Goal: Task Accomplishment & Management: Manage account settings

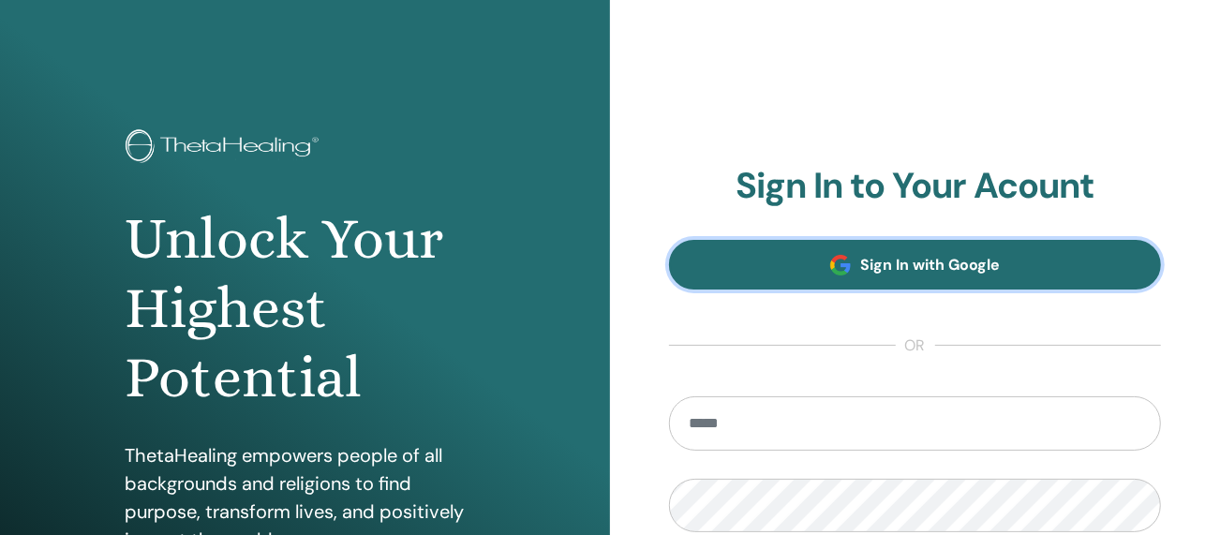
click at [968, 275] on link "Sign In with Google" at bounding box center [915, 265] width 492 height 50
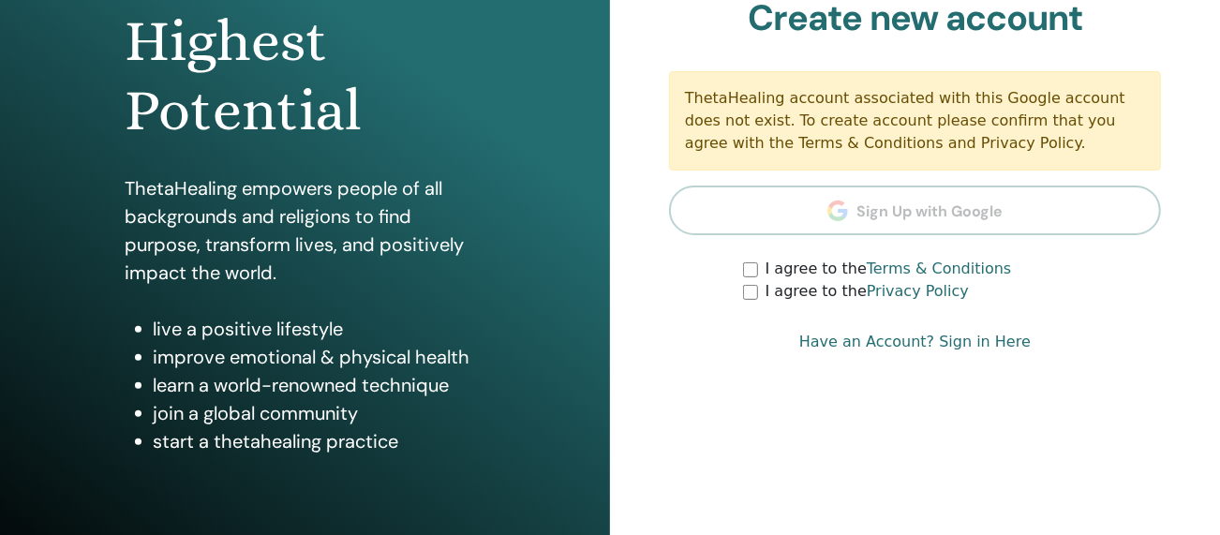
scroll to position [267, 0]
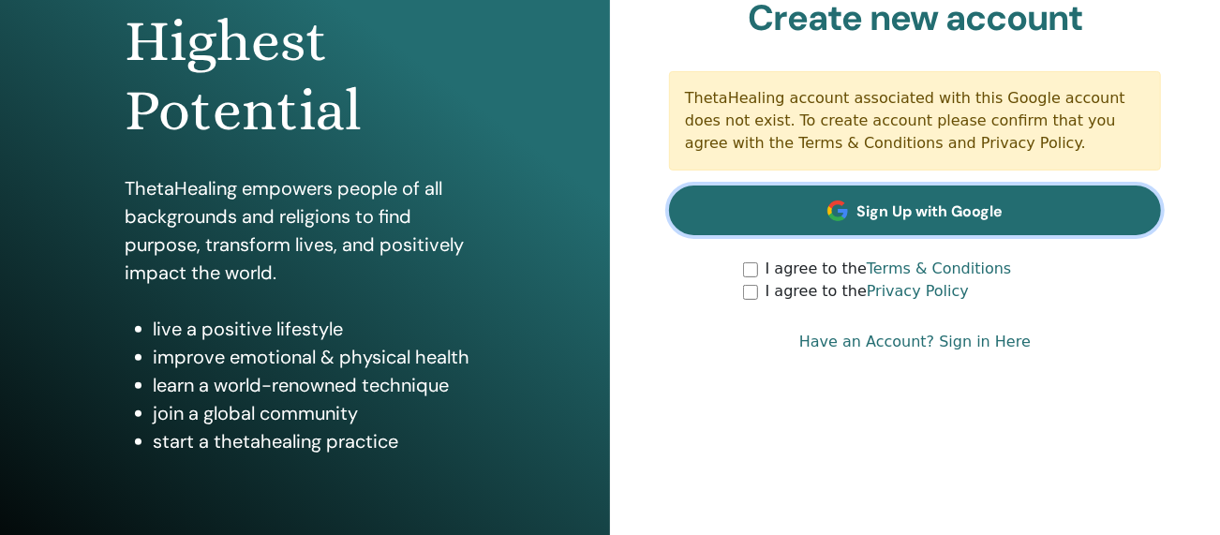
click at [1014, 208] on link "Sign Up with Google" at bounding box center [915, 211] width 492 height 50
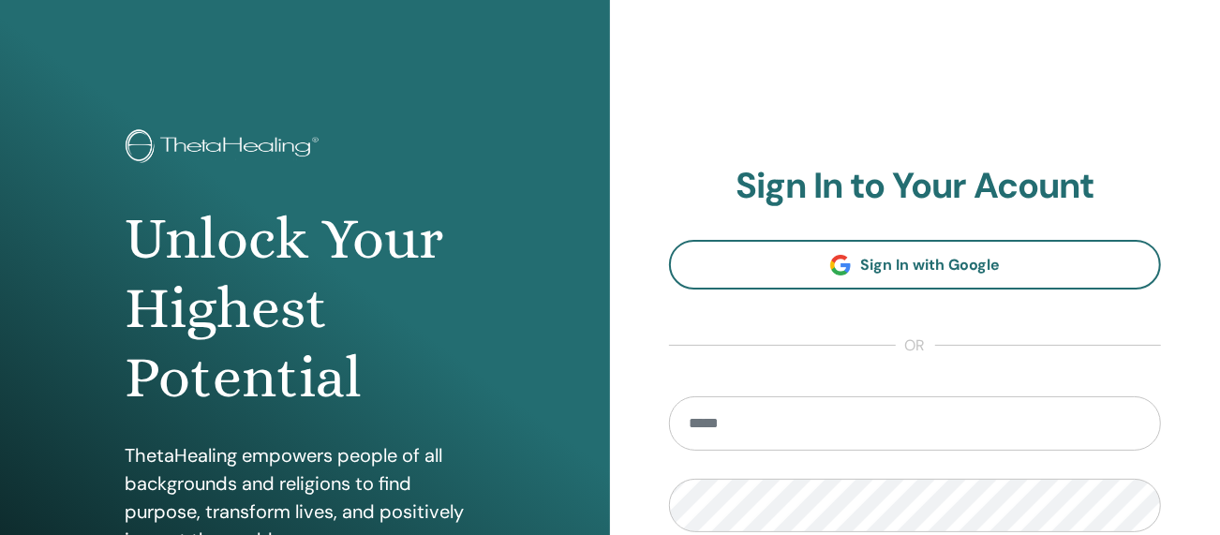
click at [950, 67] on div "**********" at bounding box center [915, 450] width 610 height 900
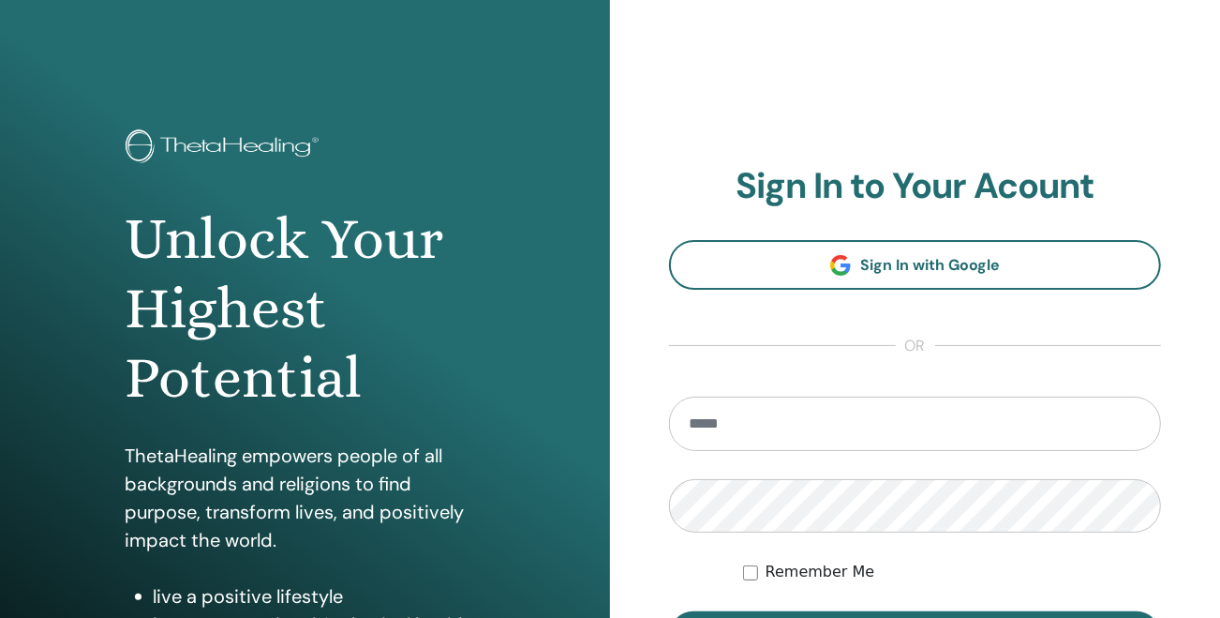
click at [765, 443] on input "email" at bounding box center [915, 423] width 492 height 54
click at [760, 413] on input "email" at bounding box center [915, 423] width 492 height 54
type input "**********"
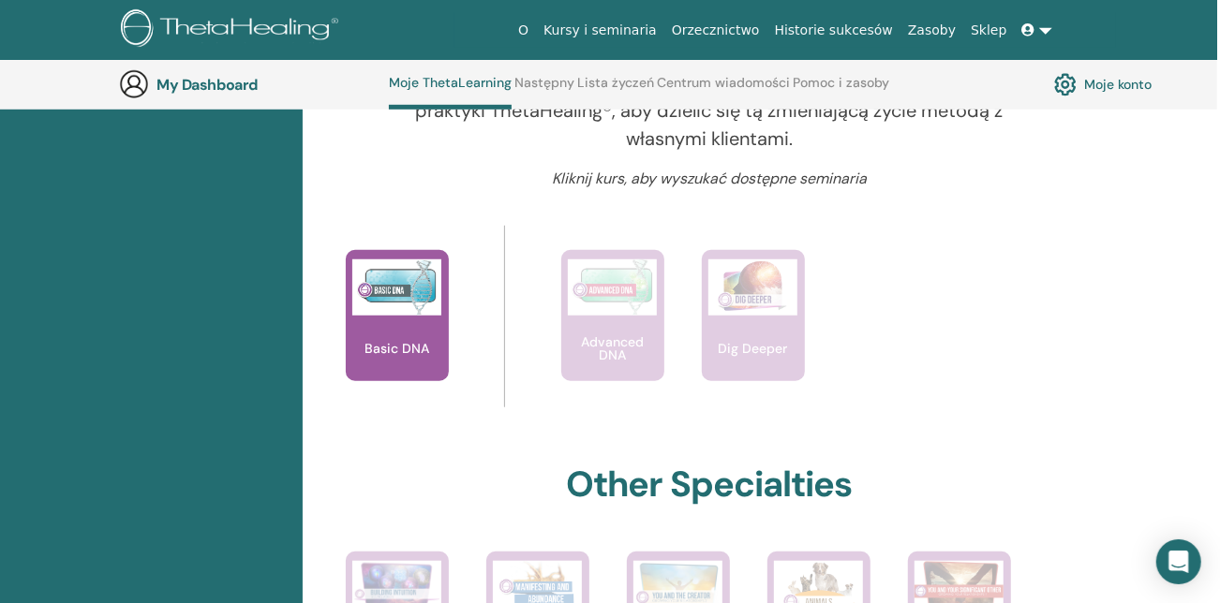
scroll to position [735, 4]
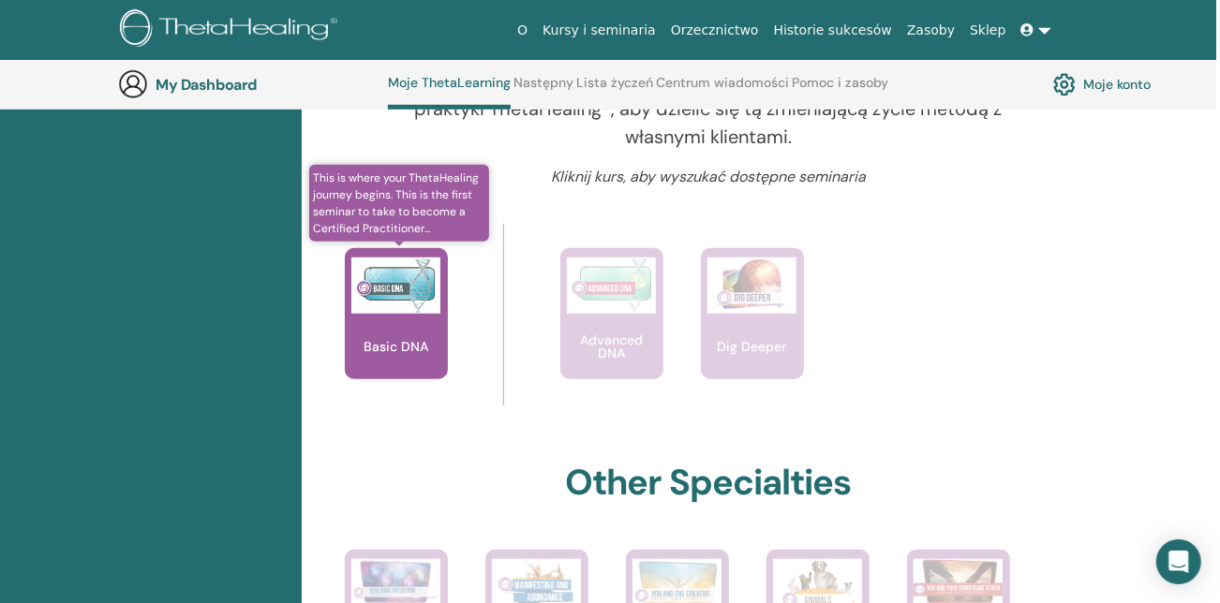
click at [375, 301] on img at bounding box center [395, 286] width 89 height 56
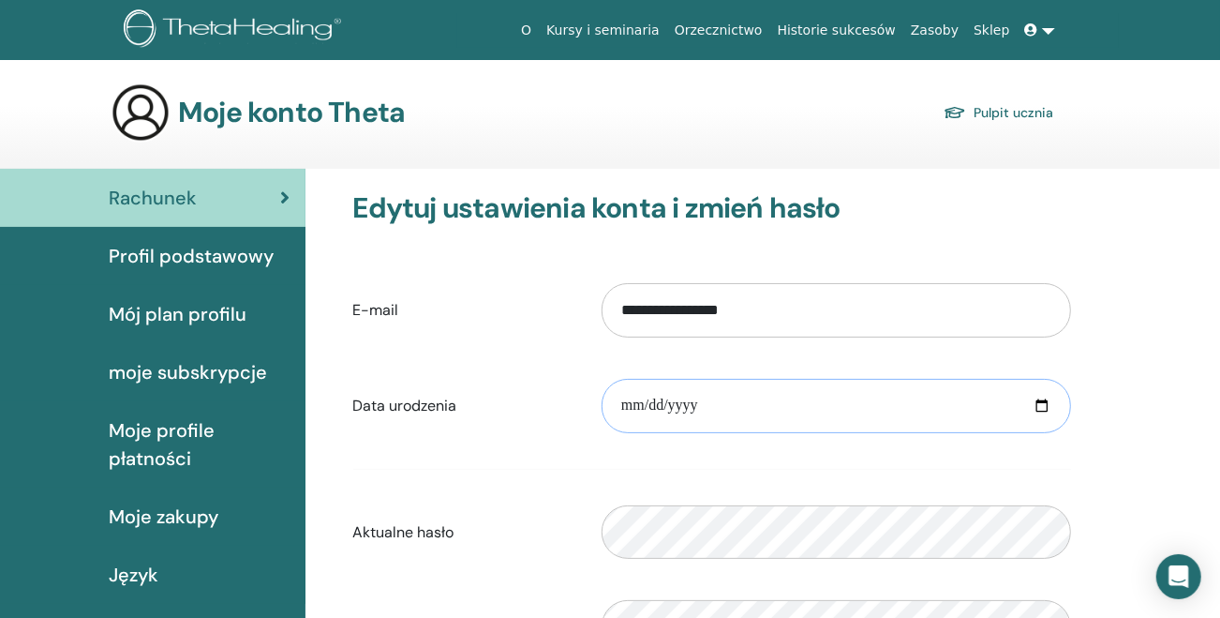
click at [705, 395] on input "date" at bounding box center [836, 406] width 469 height 54
type input "**********"
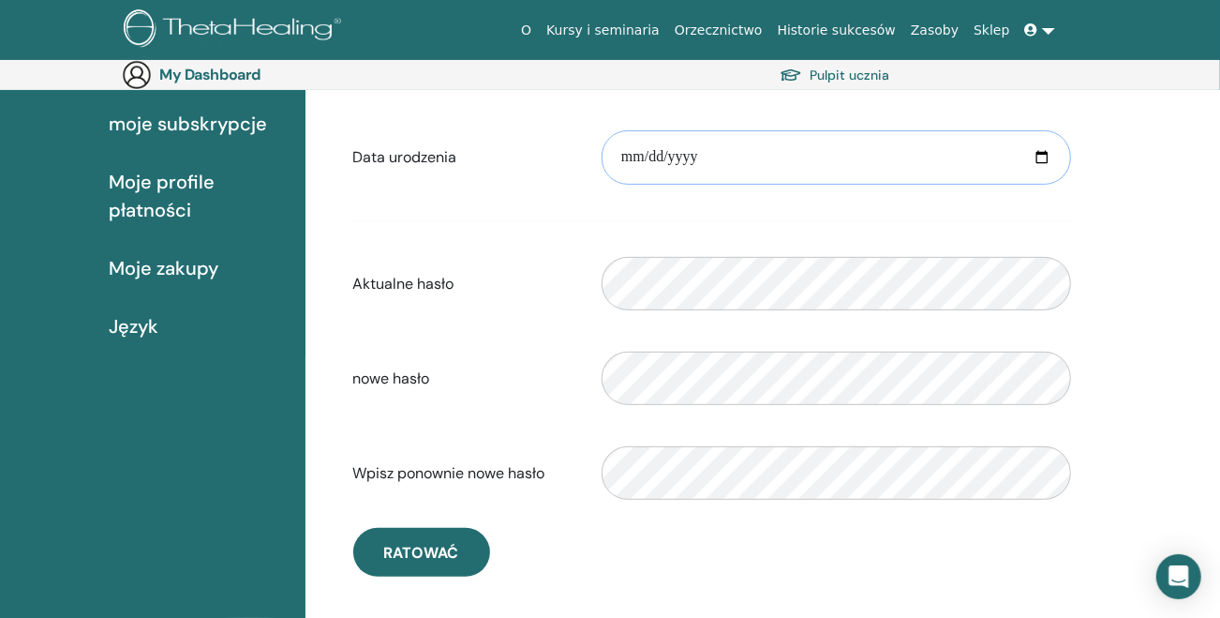
scroll to position [289, 0]
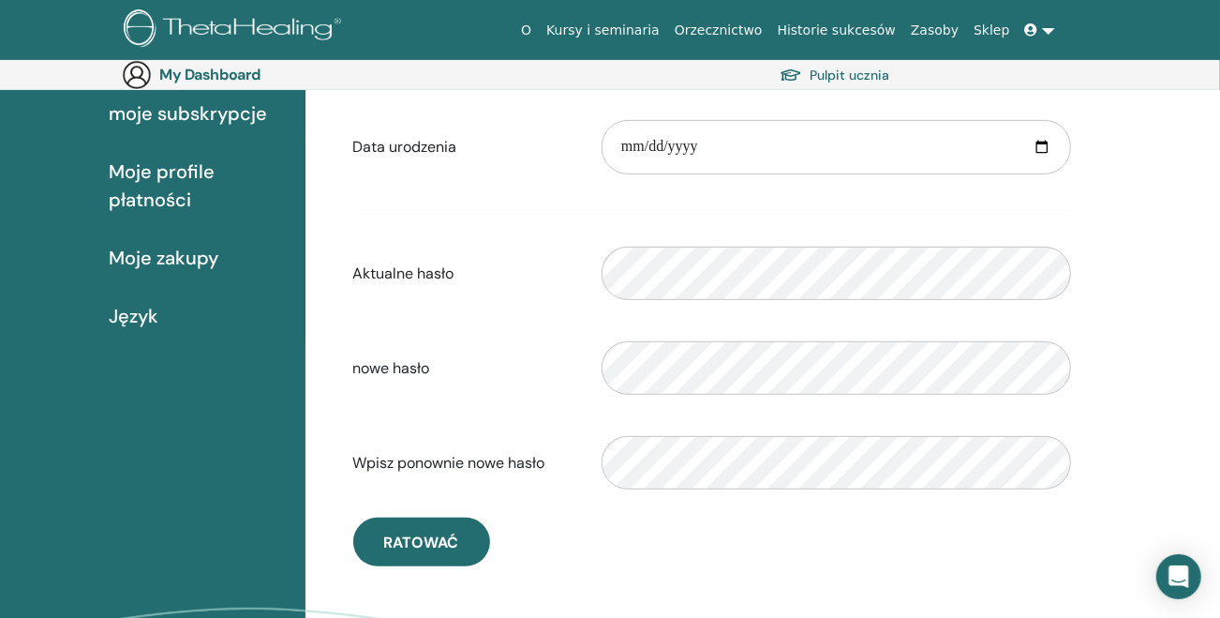
click at [181, 170] on span "Moje profile płatności" at bounding box center [200, 185] width 182 height 56
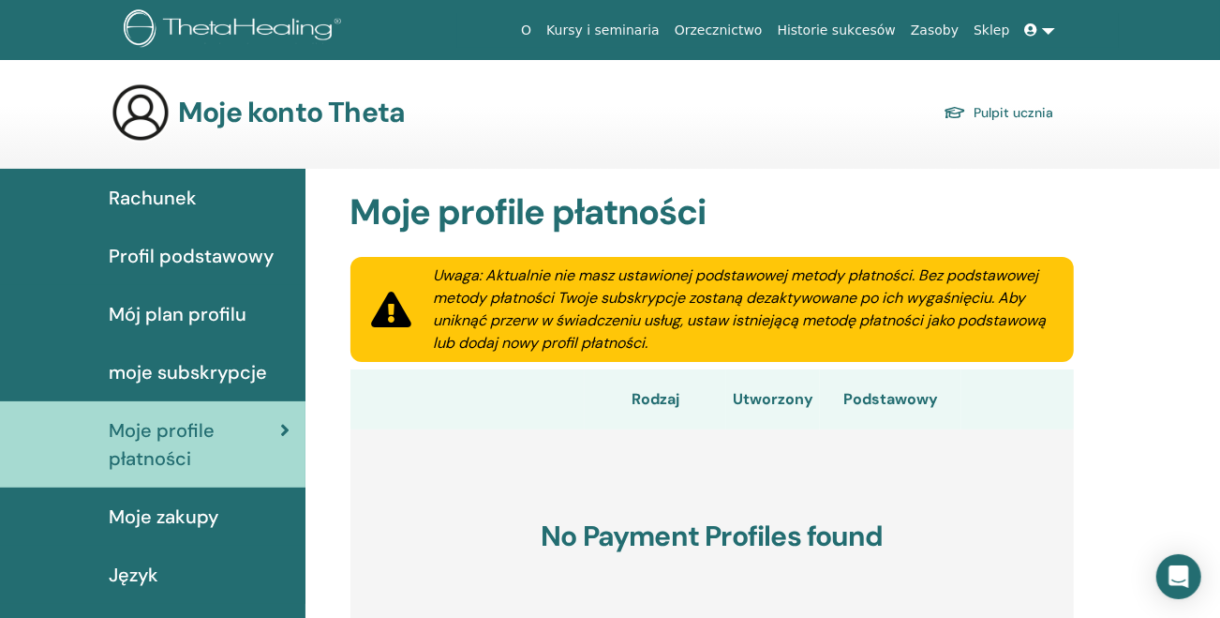
click at [194, 314] on span "Mój plan profilu" at bounding box center [178, 314] width 138 height 28
click at [195, 315] on span "Mój plan profilu" at bounding box center [178, 314] width 138 height 28
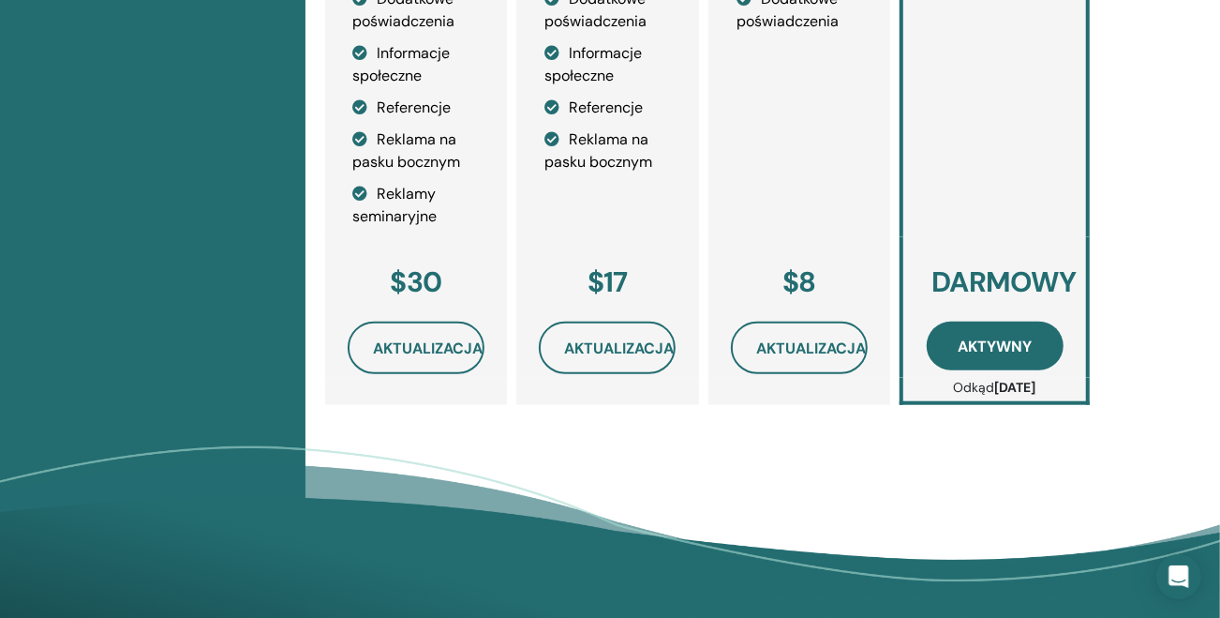
scroll to position [924, 0]
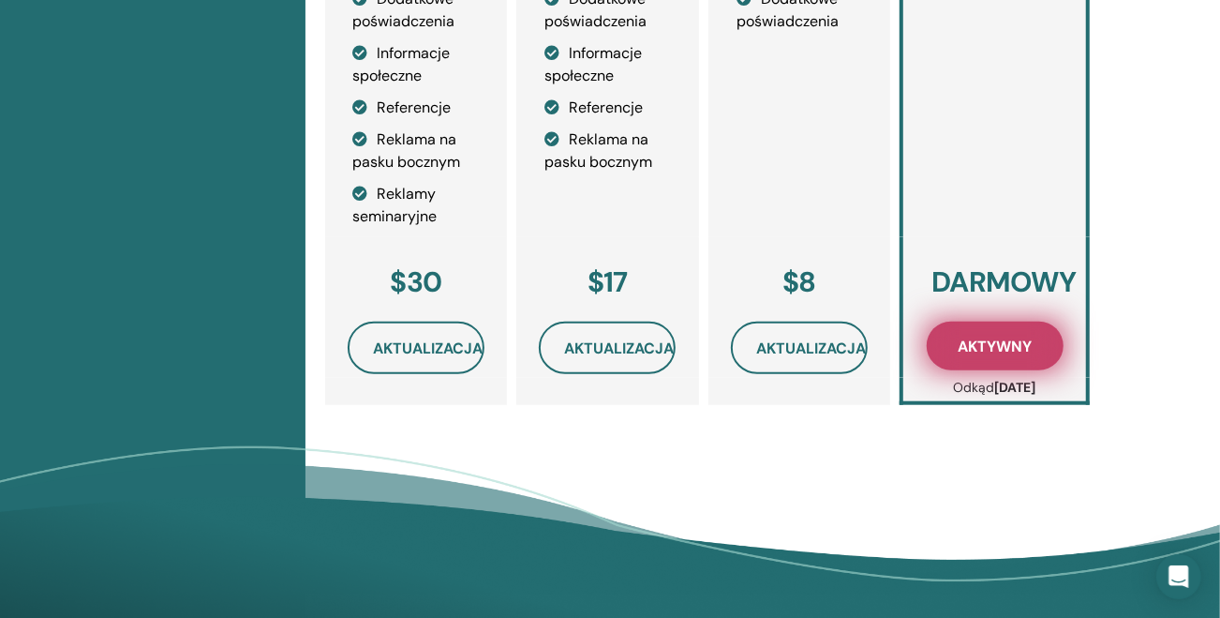
click at [988, 341] on span "Aktywny" at bounding box center [995, 346] width 74 height 20
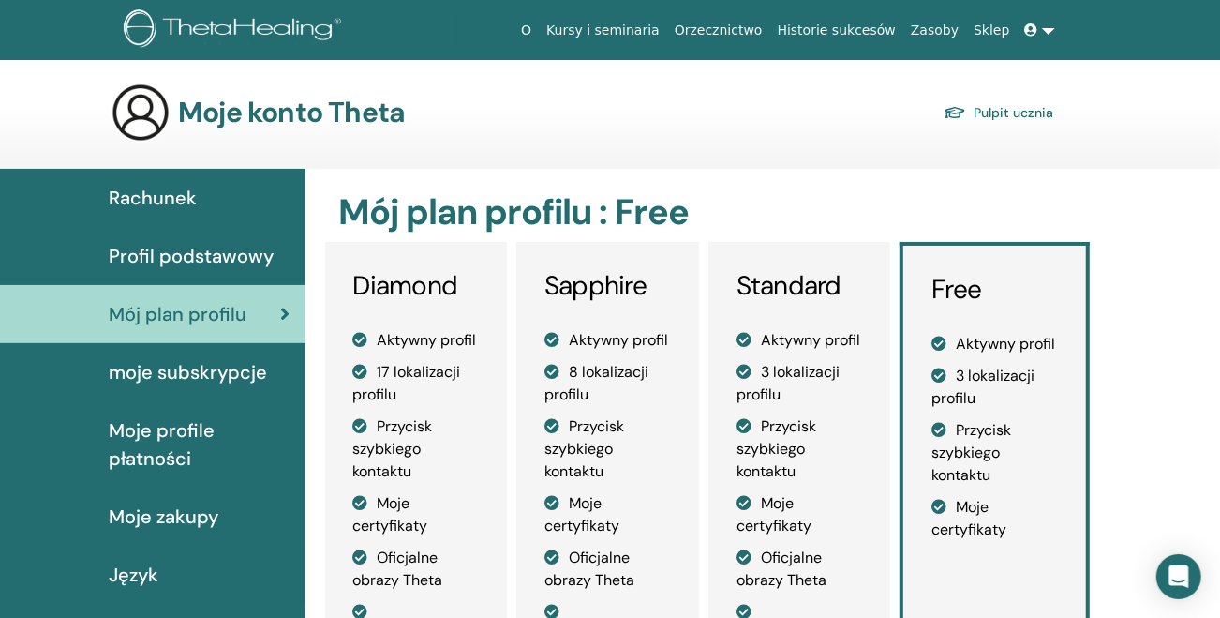
click at [214, 380] on span "moje subskrypcje" at bounding box center [188, 372] width 158 height 28
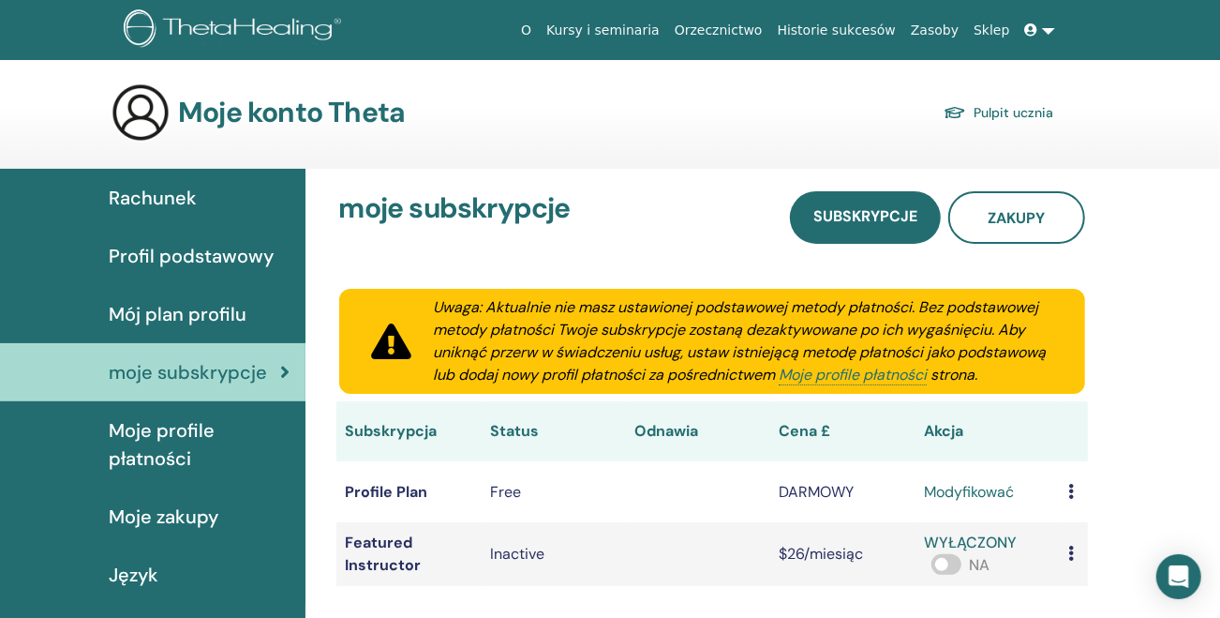
click at [218, 261] on span "Profil podstawowy" at bounding box center [191, 256] width 165 height 28
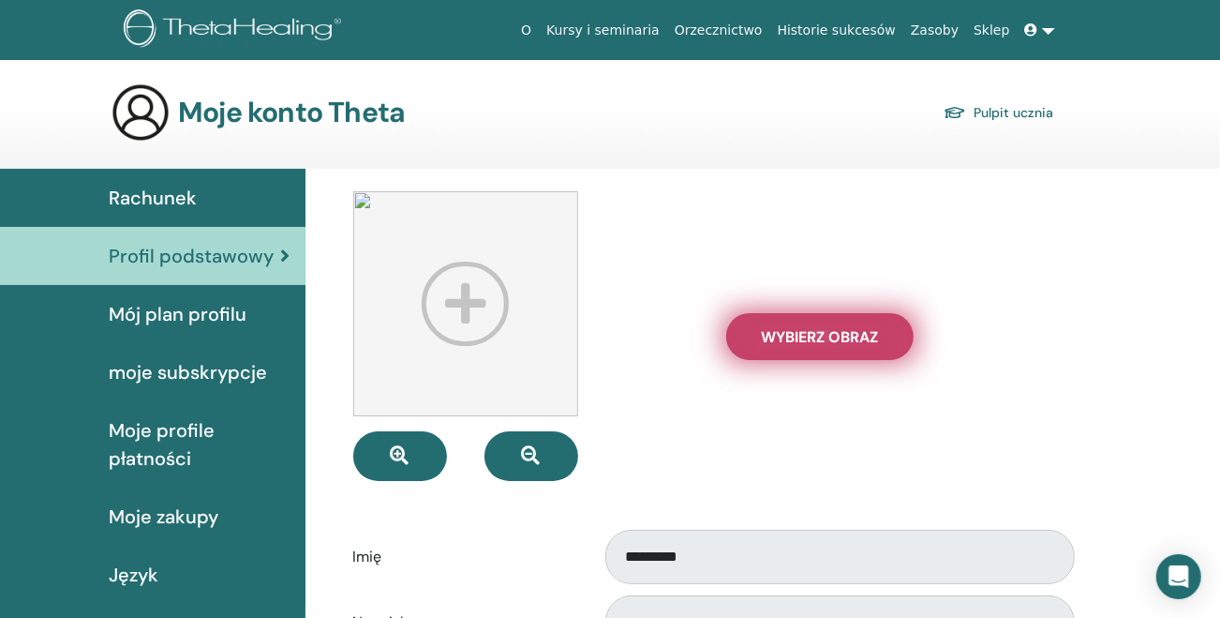
click at [828, 335] on span "Wybierz obraz" at bounding box center [819, 337] width 117 height 20
click at [828, 335] on input "Wybierz obraz" at bounding box center [820, 336] width 24 height 13
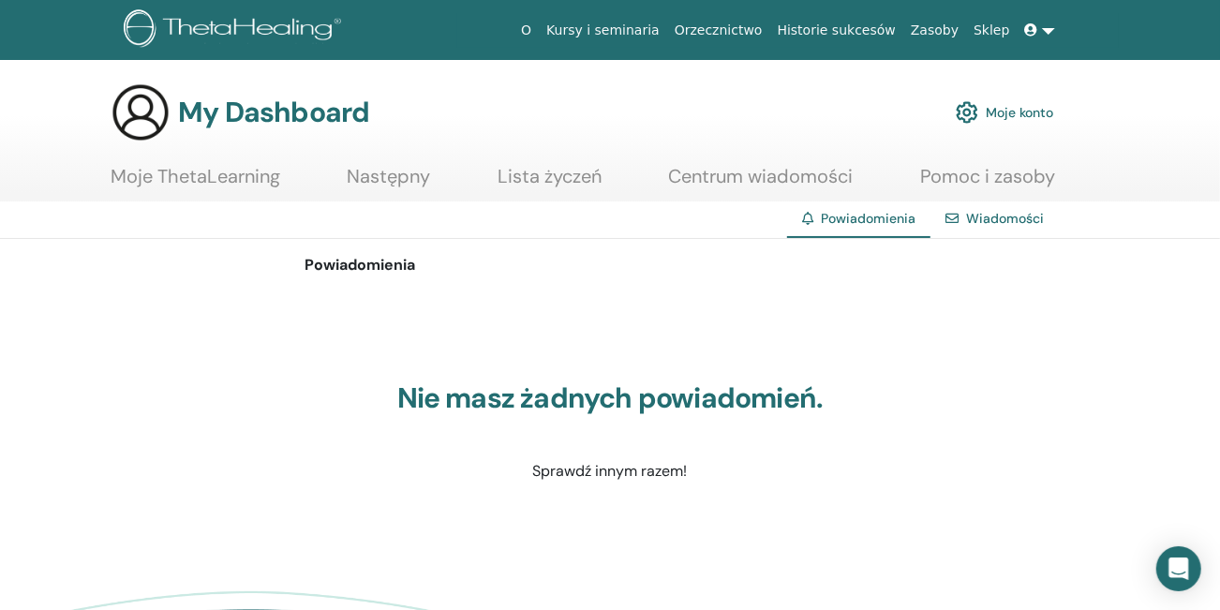
click at [1006, 171] on link "Pomoc i zasoby" at bounding box center [987, 183] width 135 height 37
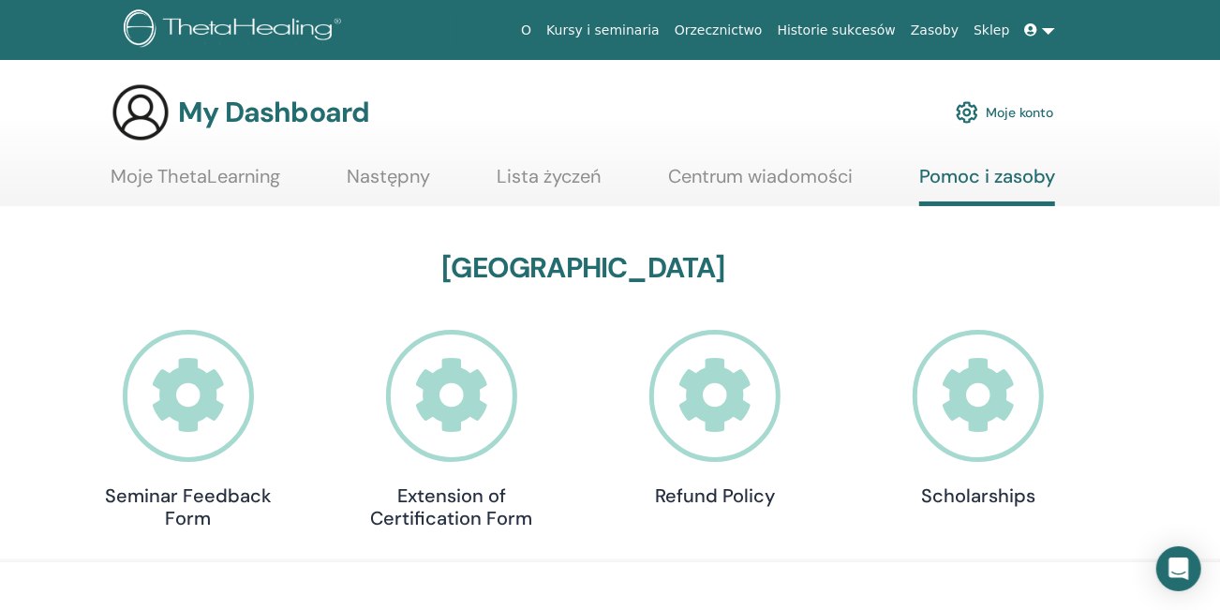
click at [169, 407] on icon at bounding box center [189, 396] width 132 height 132
click at [170, 407] on icon at bounding box center [189, 396] width 132 height 132
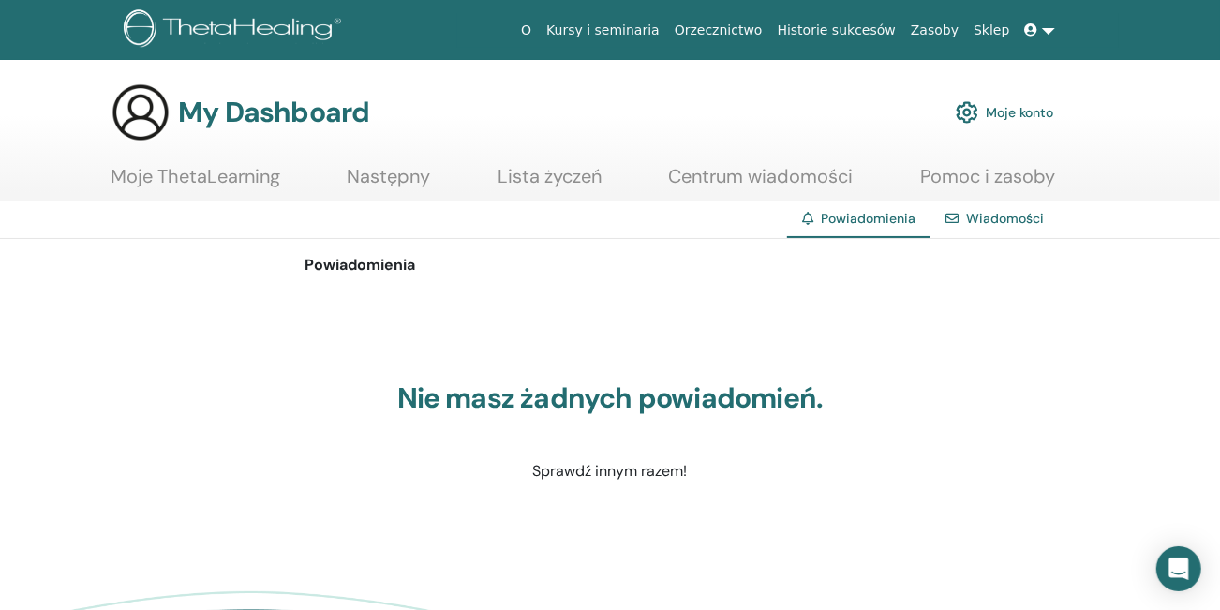
click at [558, 171] on link "Lista życzeń" at bounding box center [550, 183] width 104 height 37
click at [559, 171] on link "Lista życzeń" at bounding box center [550, 183] width 104 height 37
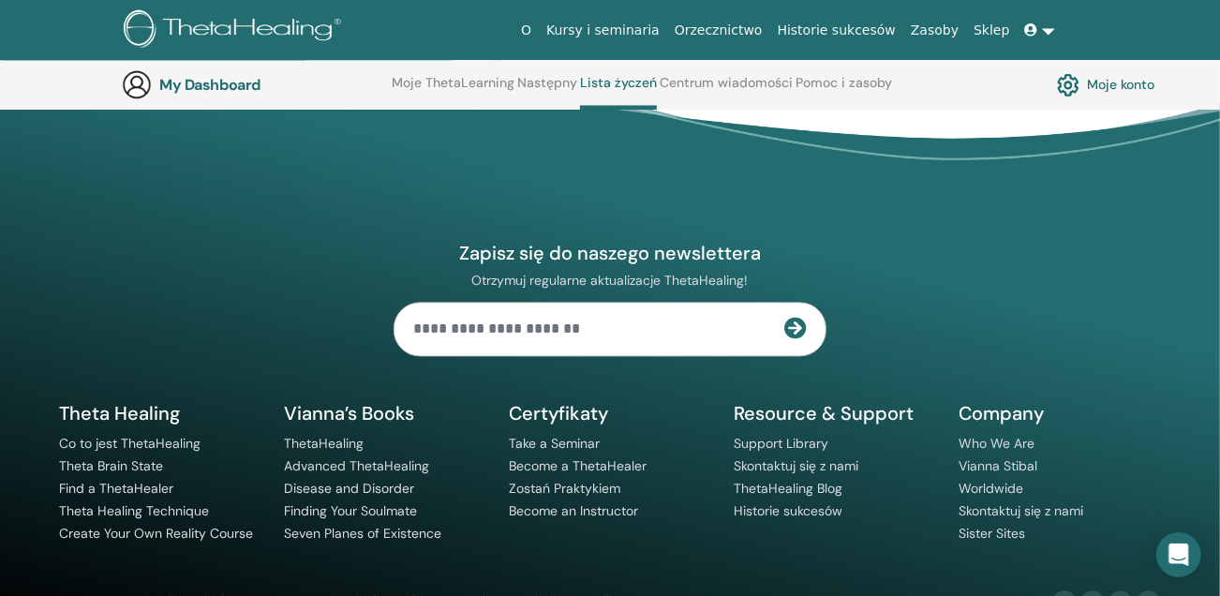
scroll to position [2309, 0]
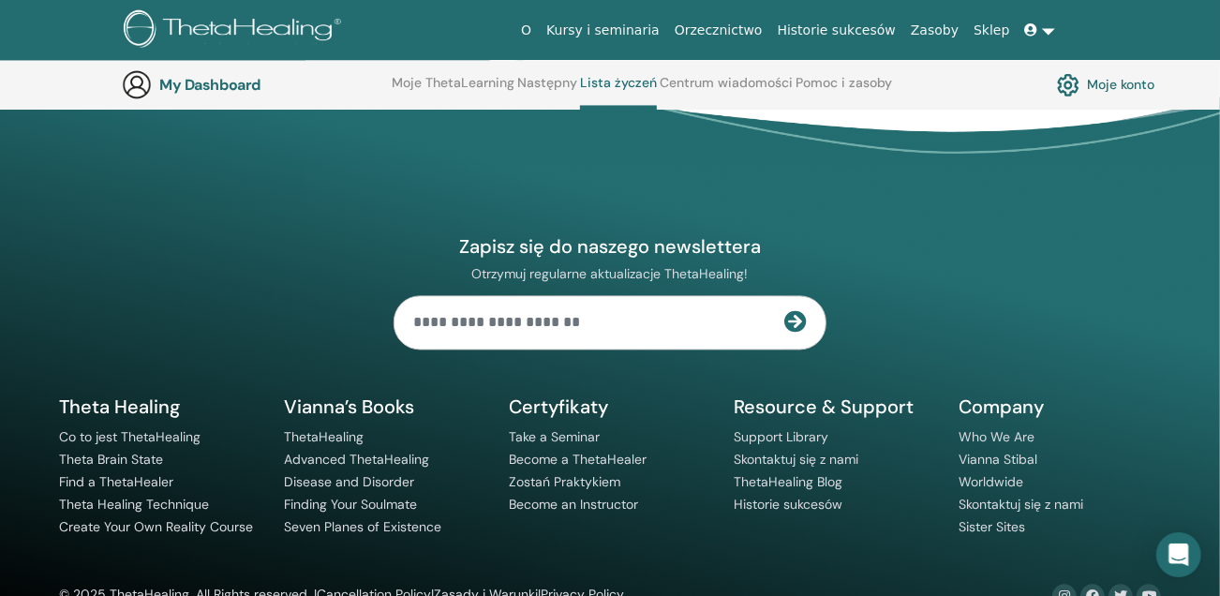
click at [608, 296] on input "text" at bounding box center [590, 322] width 390 height 52
type input "**********"
click at [804, 310] on icon at bounding box center [795, 321] width 22 height 22
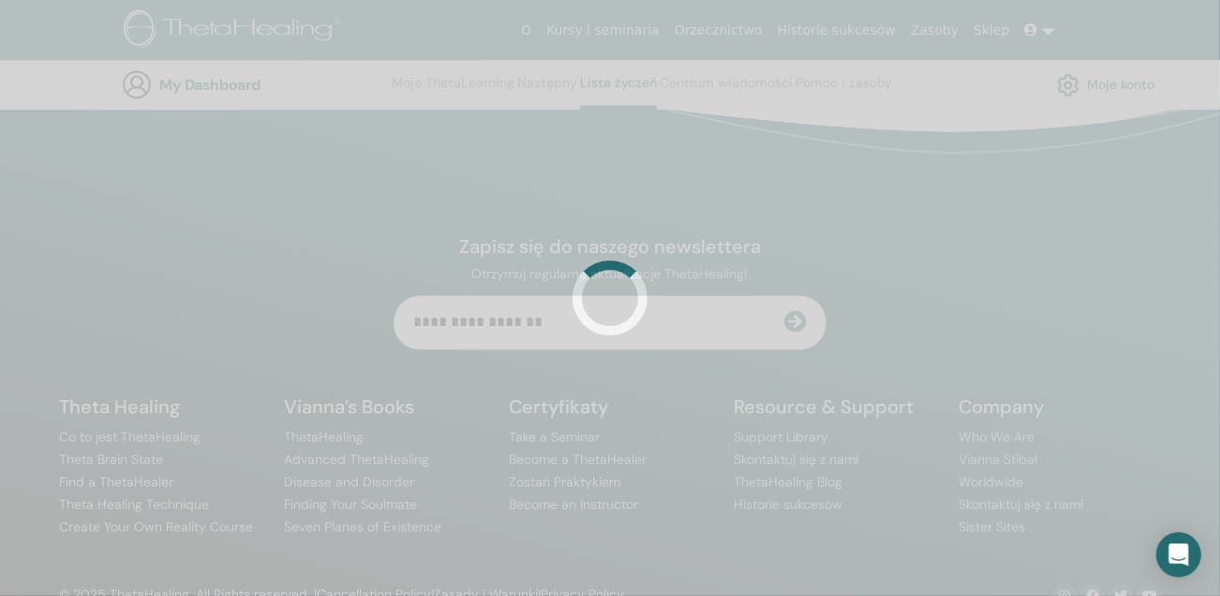
scroll to position [2275, 0]
